Goal: Information Seeking & Learning: Learn about a topic

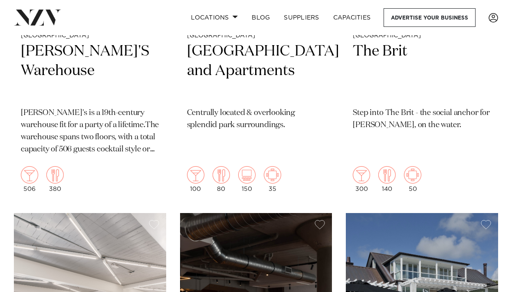
scroll to position [13565, 0]
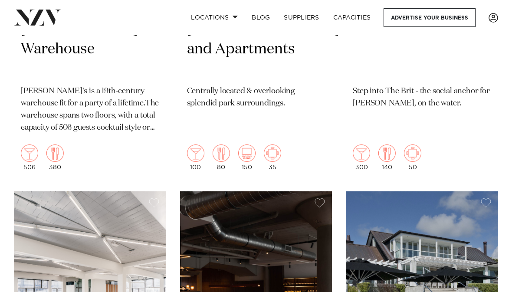
click at [106, 237] on img at bounding box center [90, 294] width 152 height 204
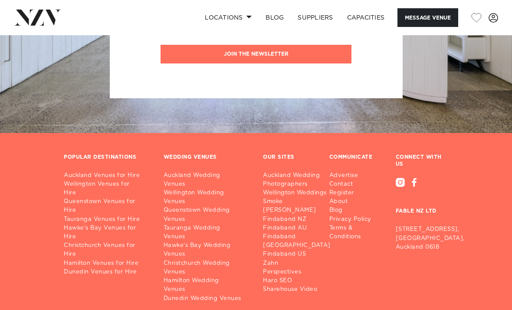
scroll to position [1897, 0]
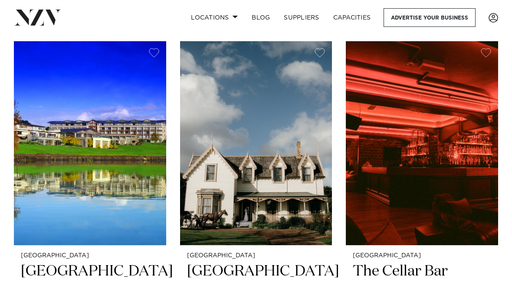
scroll to position [5480, 0]
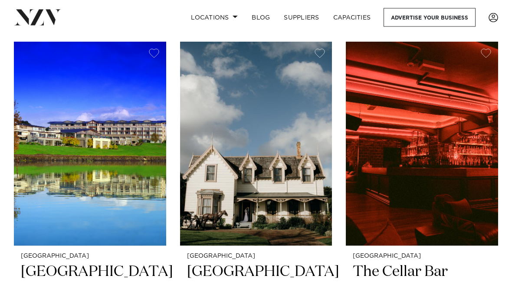
click at [99, 263] on h2 "[GEOGRAPHIC_DATA]" at bounding box center [90, 292] width 139 height 58
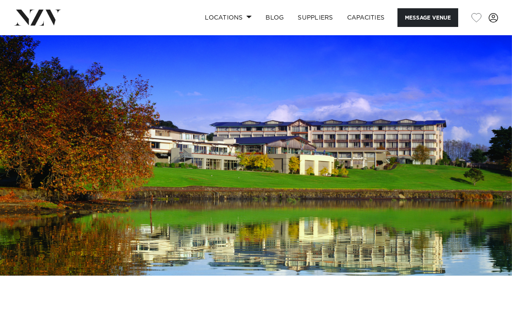
click at [423, 173] on img at bounding box center [256, 155] width 512 height 240
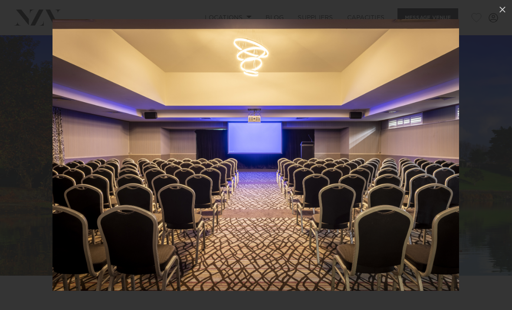
click at [504, 11] on icon at bounding box center [503, 10] width 6 height 6
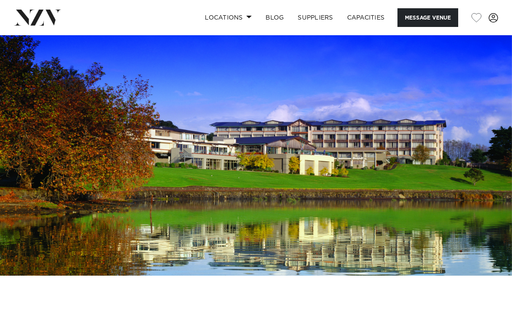
scroll to position [2587, 0]
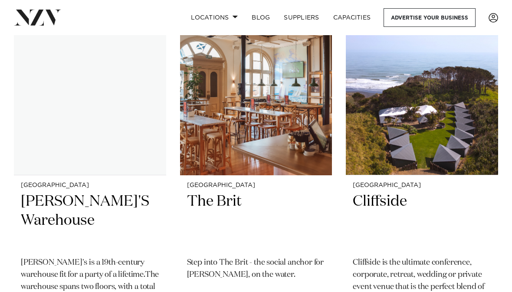
scroll to position [12997, 0]
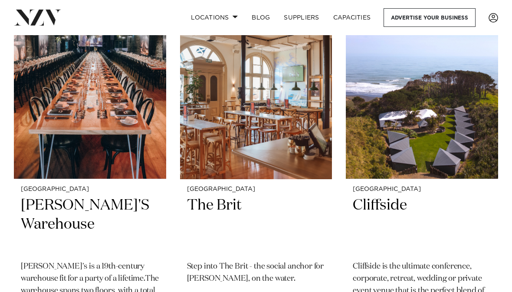
click at [417, 63] on img at bounding box center [422, 77] width 152 height 204
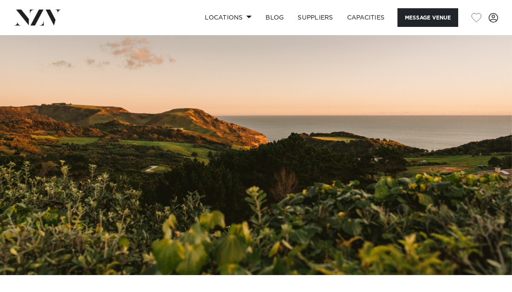
click at [361, 185] on img at bounding box center [256, 155] width 512 height 240
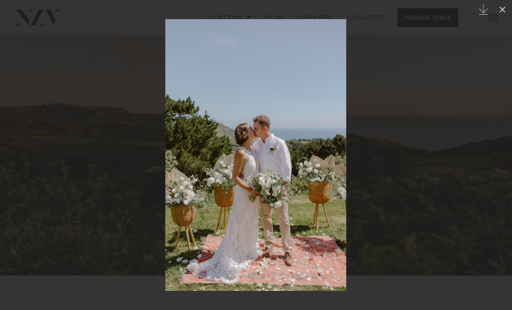
click at [496, 12] on button at bounding box center [502, 9] width 19 height 19
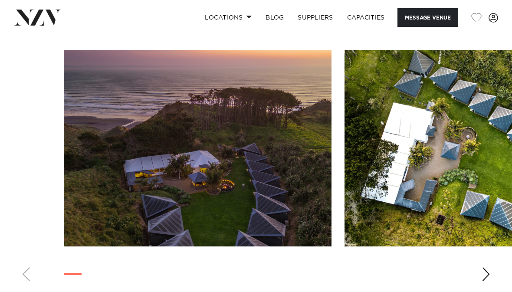
scroll to position [1059, 0]
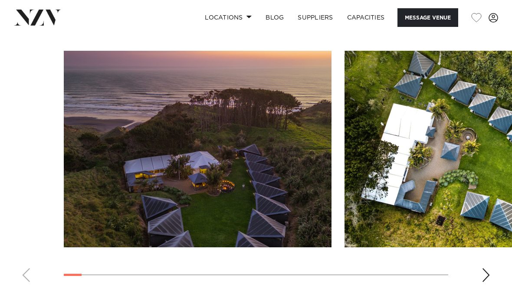
click at [273, 162] on img "1 / 30" at bounding box center [198, 149] width 268 height 197
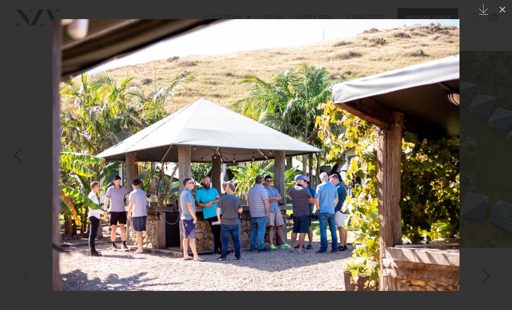
click at [500, 13] on icon at bounding box center [503, 9] width 10 height 10
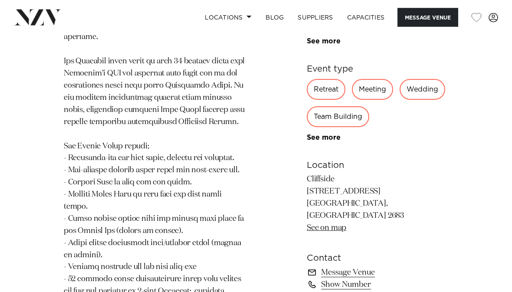
scroll to position [625, 0]
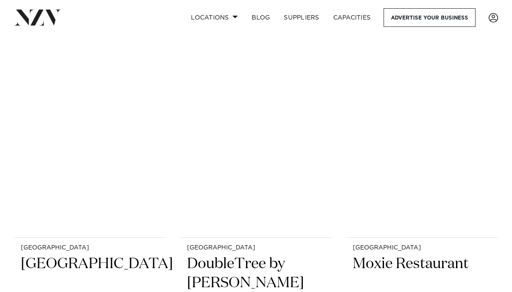
scroll to position [4704, 0]
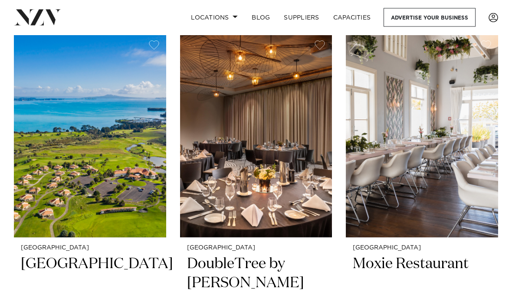
click at [76, 103] on img at bounding box center [90, 136] width 152 height 204
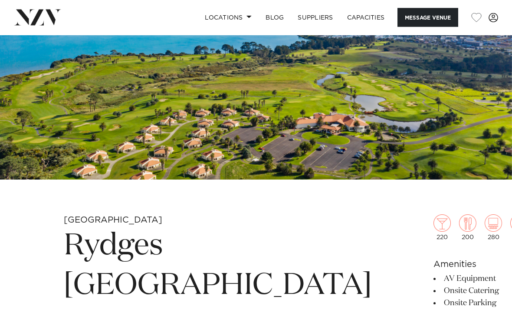
scroll to position [96, 0]
click at [172, 129] on img at bounding box center [256, 59] width 512 height 240
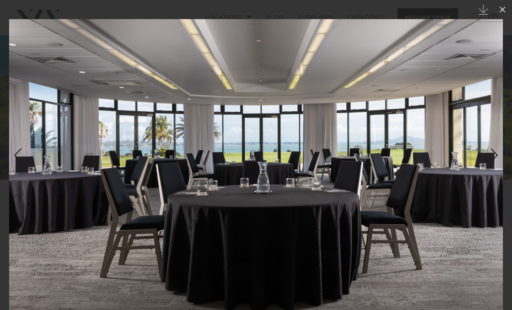
click at [500, 11] on icon at bounding box center [503, 9] width 10 height 10
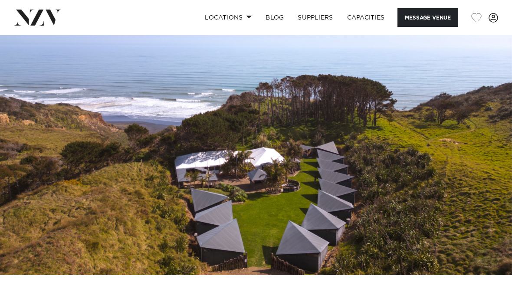
scroll to position [470, 0]
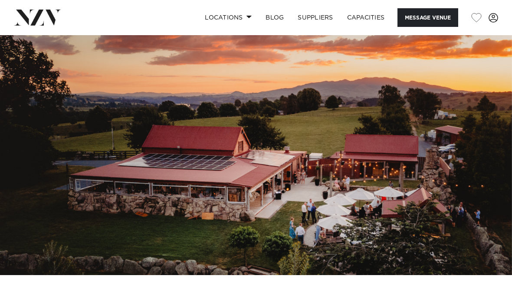
click at [360, 177] on img at bounding box center [256, 155] width 512 height 240
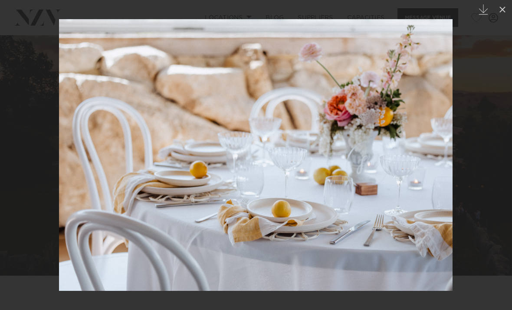
click at [499, 11] on icon at bounding box center [503, 9] width 10 height 10
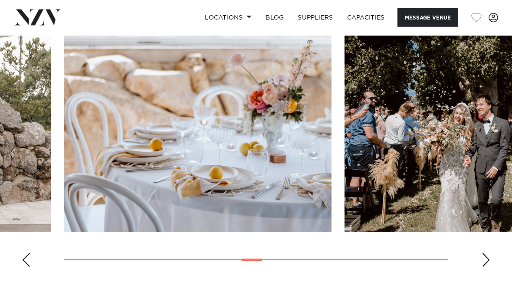
scroll to position [903, 0]
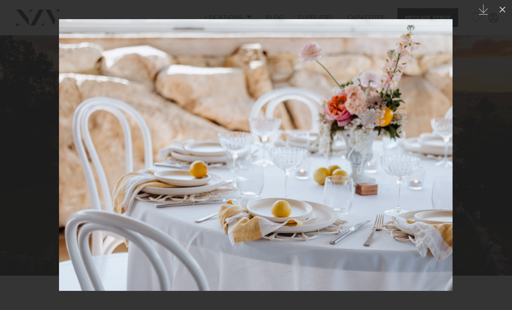
click at [497, 13] on button at bounding box center [502, 9] width 19 height 19
